Goal: Task Accomplishment & Management: Manage account settings

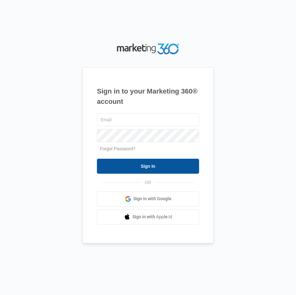
type input "[PERSON_NAME][EMAIL_ADDRESS][DOMAIN_NAME]"
click at [161, 170] on input "Sign In" at bounding box center [148, 166] width 102 height 15
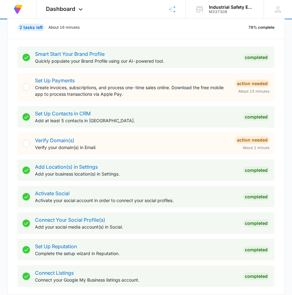
scroll to position [62, 0]
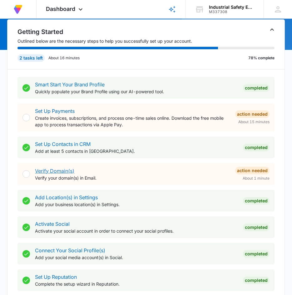
click at [53, 172] on link "Verify Domain(s)" at bounding box center [54, 171] width 39 height 6
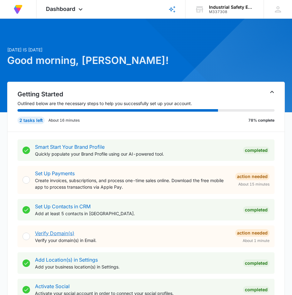
click at [51, 232] on link "Verify Domain(s)" at bounding box center [54, 233] width 39 height 6
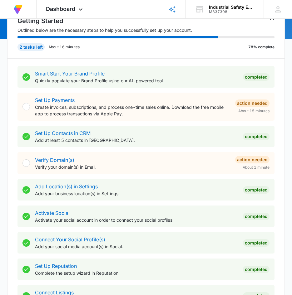
scroll to position [62, 0]
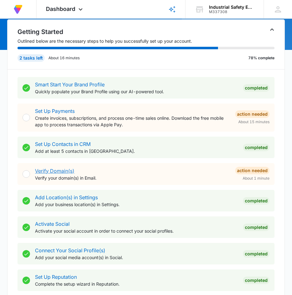
click at [49, 171] on link "Verify Domain(s)" at bounding box center [54, 171] width 39 height 6
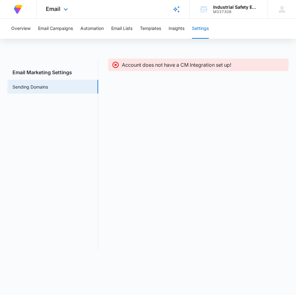
click at [19, 8] on img at bounding box center [17, 9] width 11 height 11
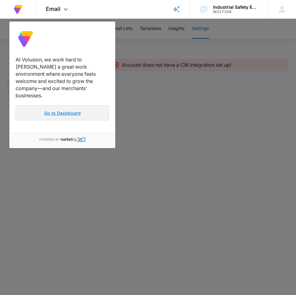
click at [56, 108] on link "Go to Dashboard" at bounding box center [63, 112] width 94 height 15
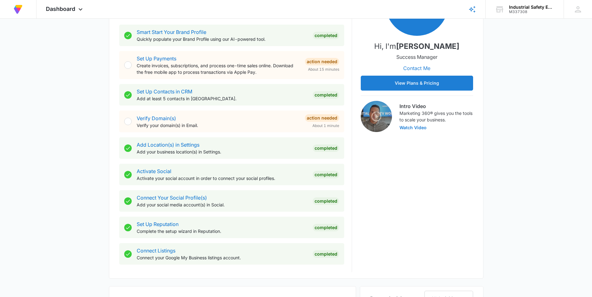
scroll to position [89, 0]
